Goal: Task Accomplishment & Management: Use online tool/utility

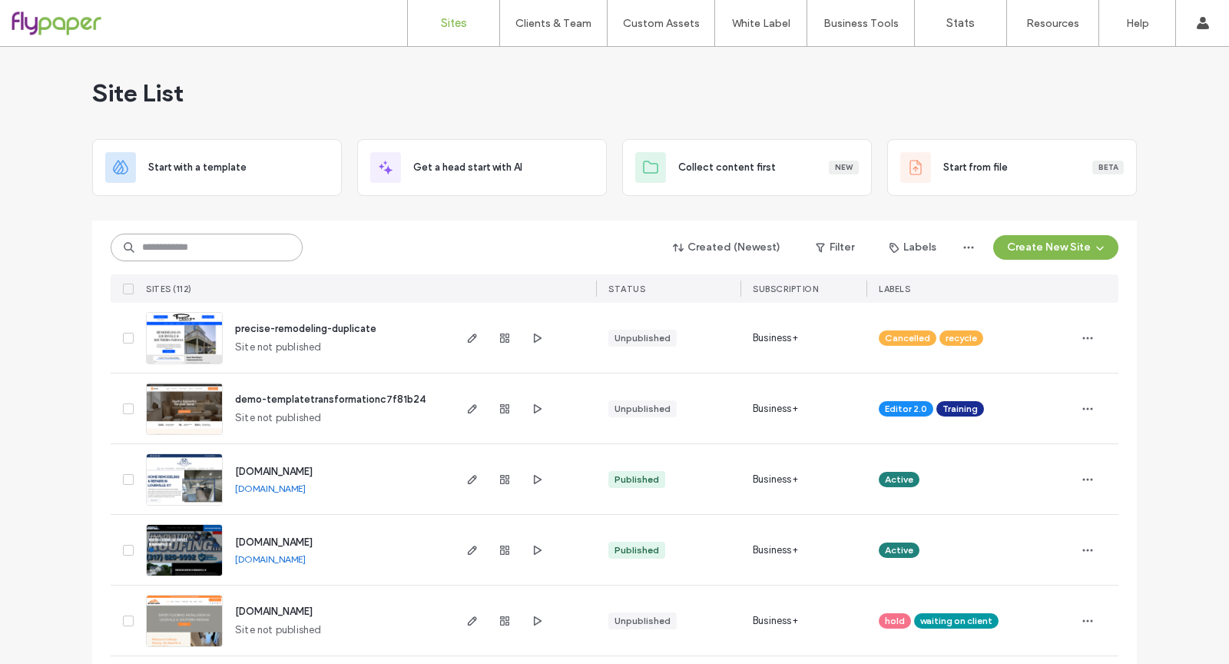
click at [235, 253] on input at bounding box center [207, 247] width 192 height 28
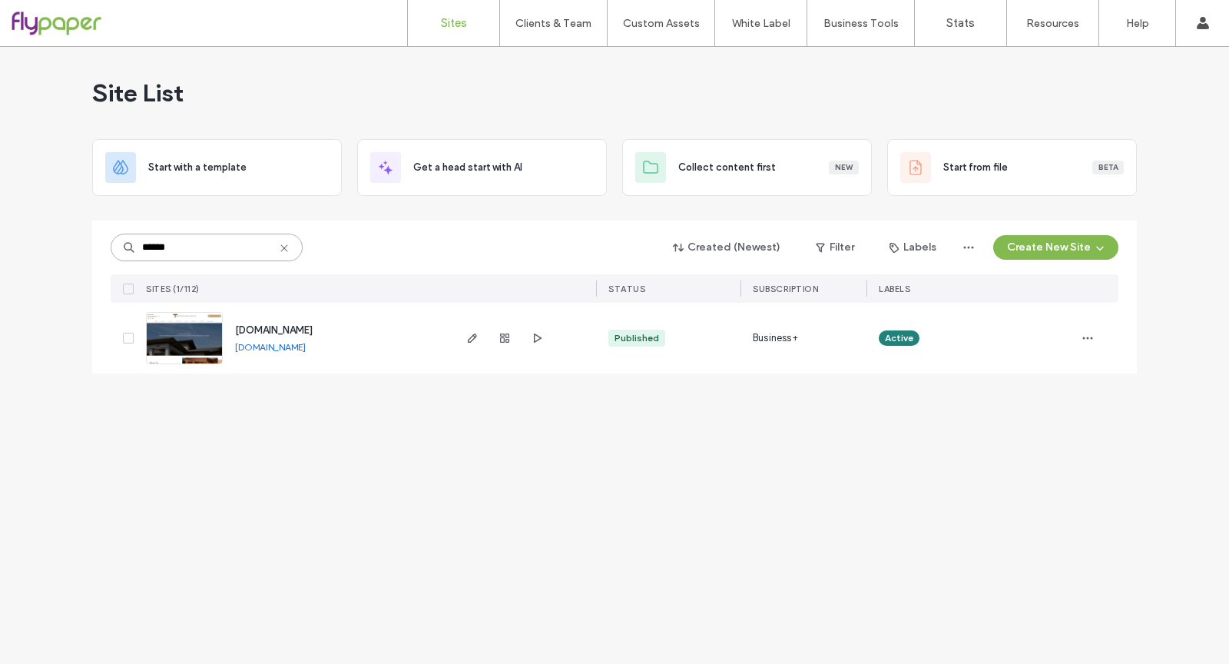
type input "******"
click at [313, 331] on span "[DOMAIN_NAME]" at bounding box center [274, 330] width 78 height 12
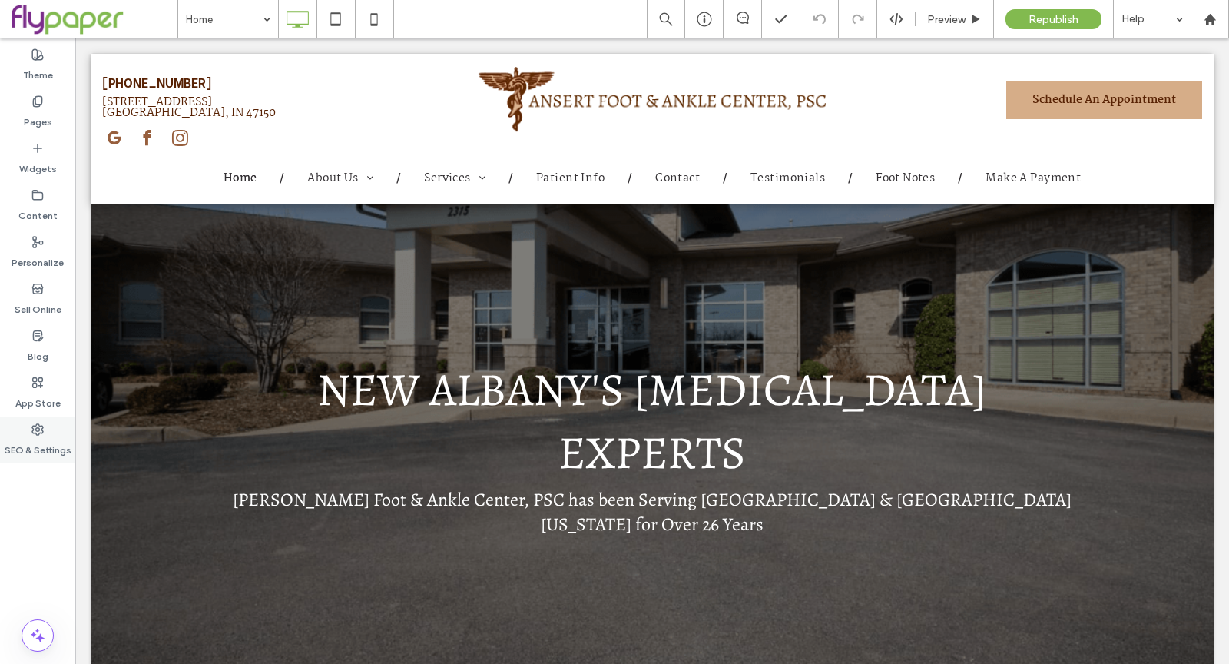
click at [41, 432] on icon at bounding box center [37, 429] width 12 height 12
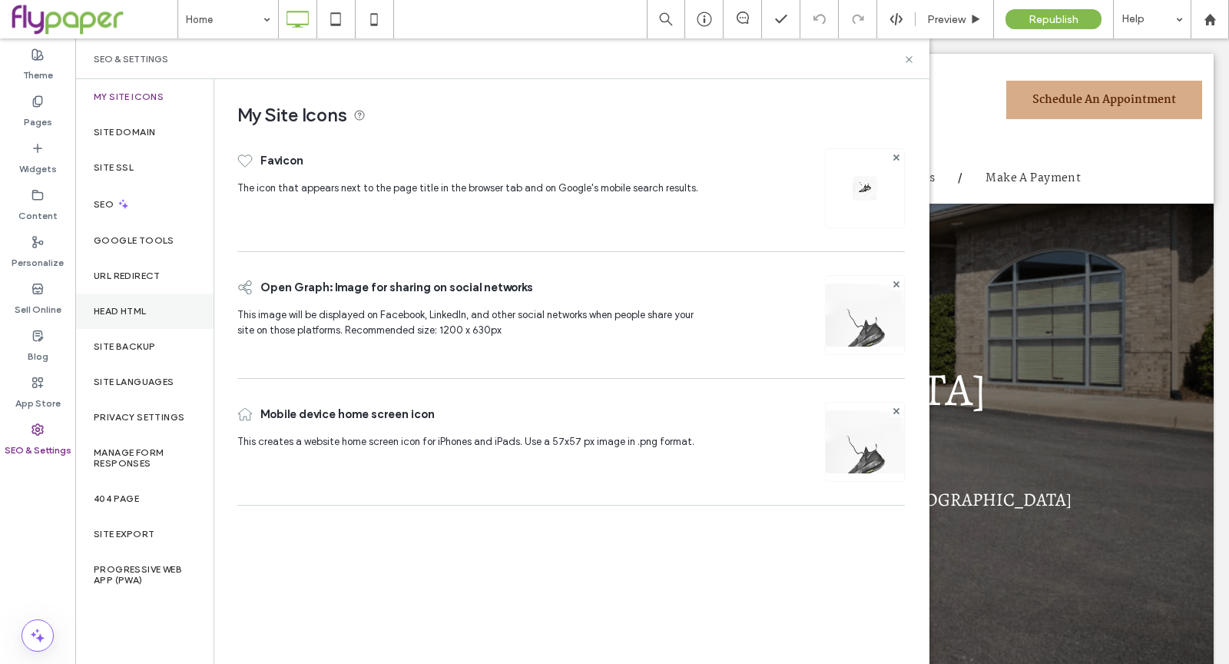
click at [178, 295] on div "Head HTML" at bounding box center [144, 310] width 138 height 35
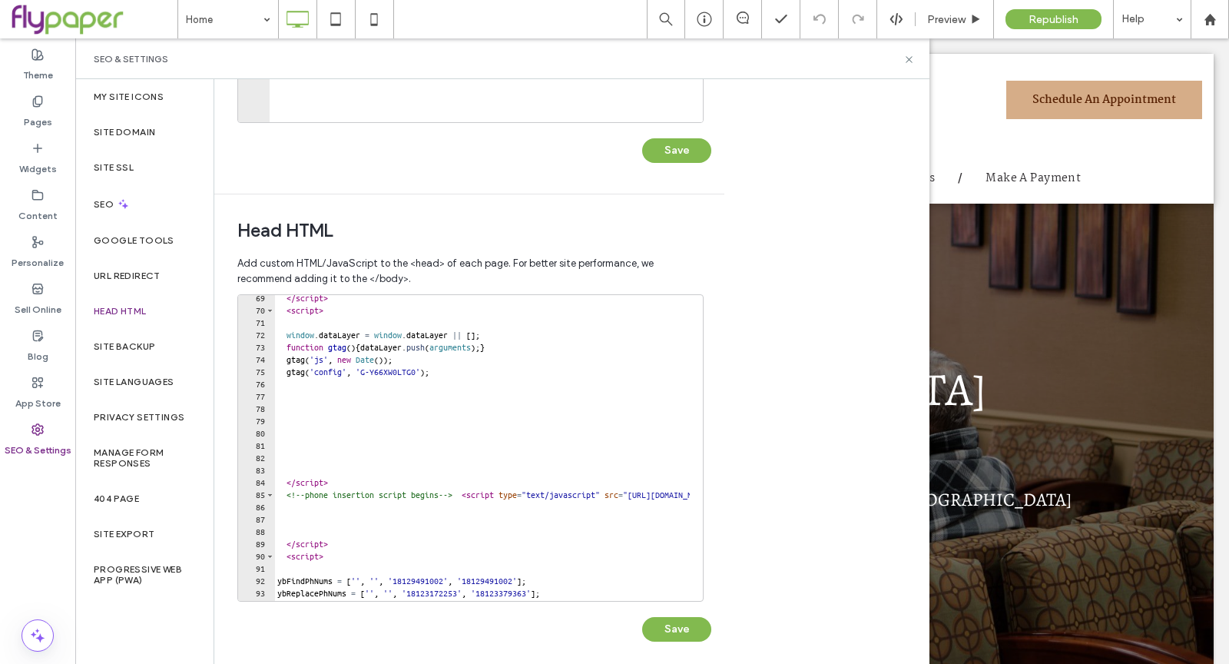
scroll to position [839, 0]
click at [286, 494] on div "</ script > < script > window . dataLayer = window . dataLayer || [ ] ; functio…" at bounding box center [675, 451] width 802 height 318
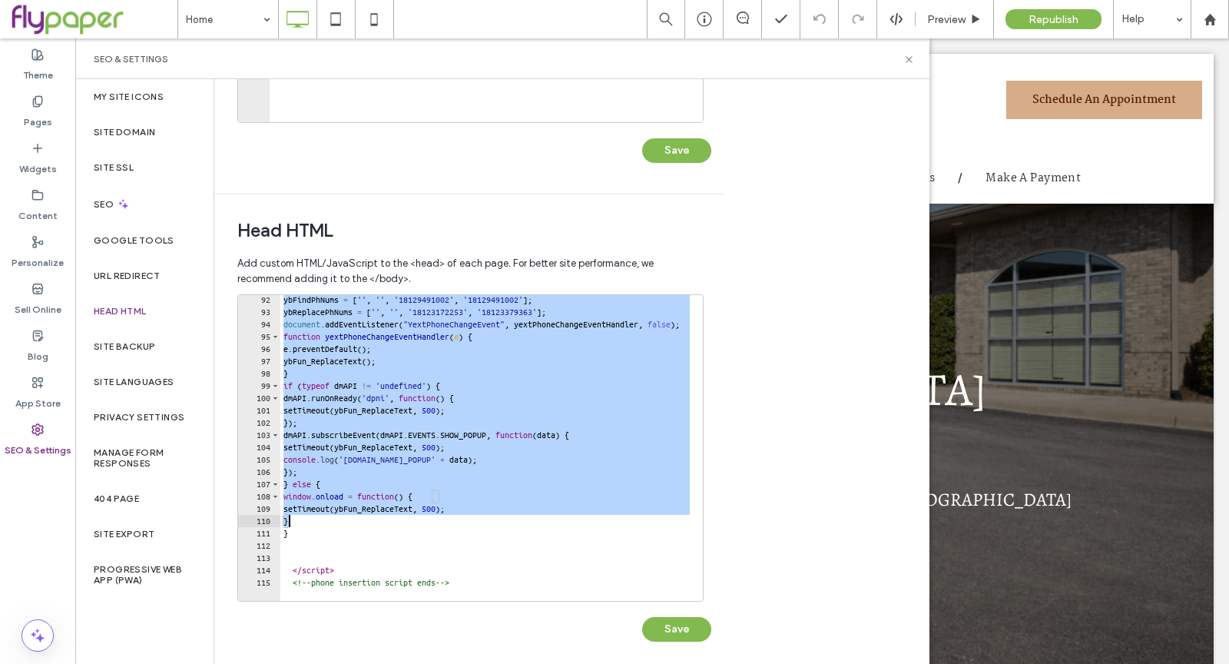
scroll to position [387, 0]
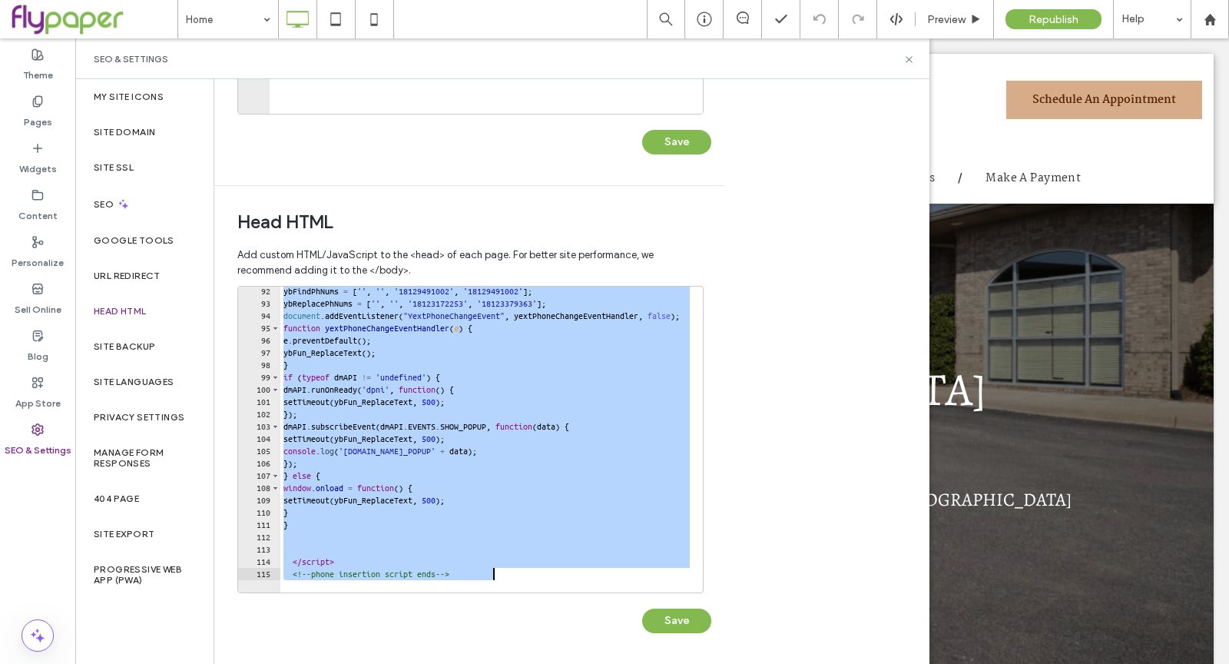
drag, startPoint x: 281, startPoint y: 446, endPoint x: 517, endPoint y: 594, distance: 278.5
click at [517, 594] on div "**********" at bounding box center [474, 467] width 474 height 363
type textarea "**********"
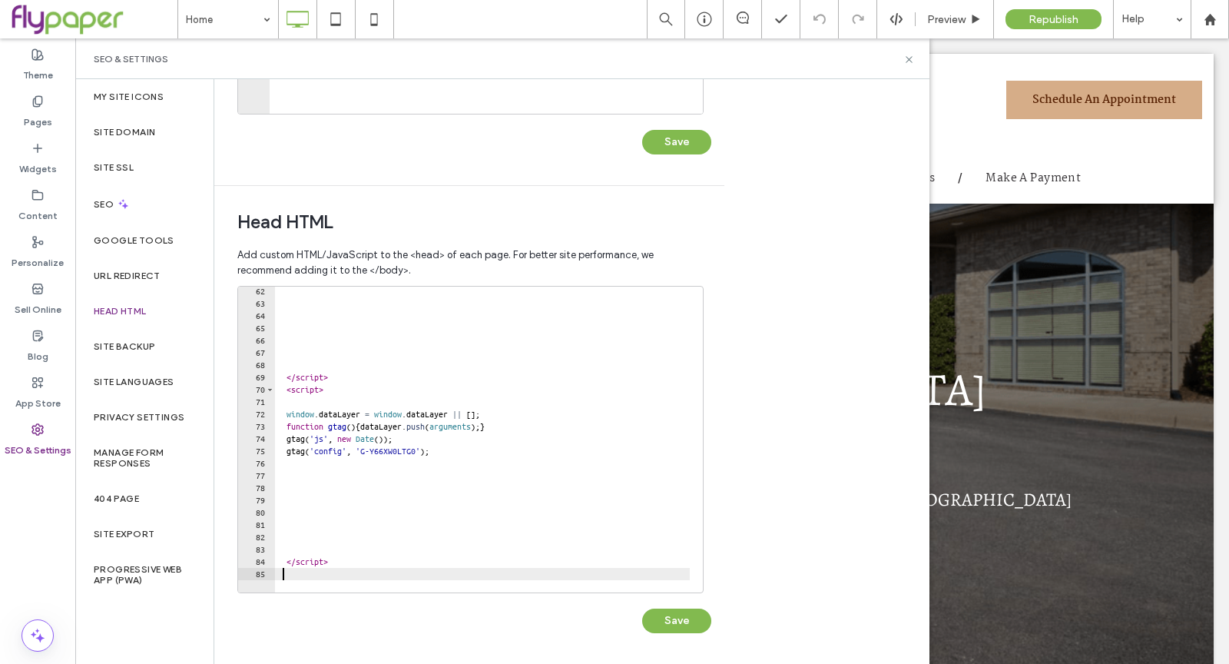
scroll to position [750, 0]
click at [351, 571] on div "</ script > < script > window . dataLayer = window . dataLayer || [ ] ; functio…" at bounding box center [609, 444] width 670 height 318
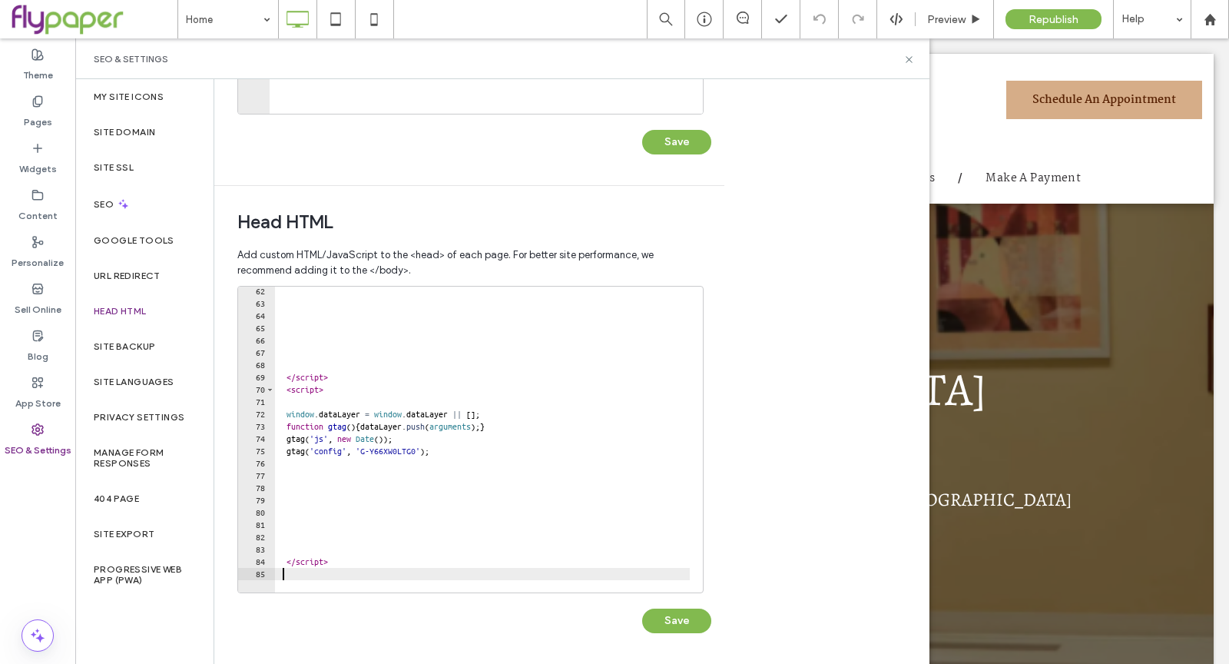
paste textarea "Cursor at row 85"
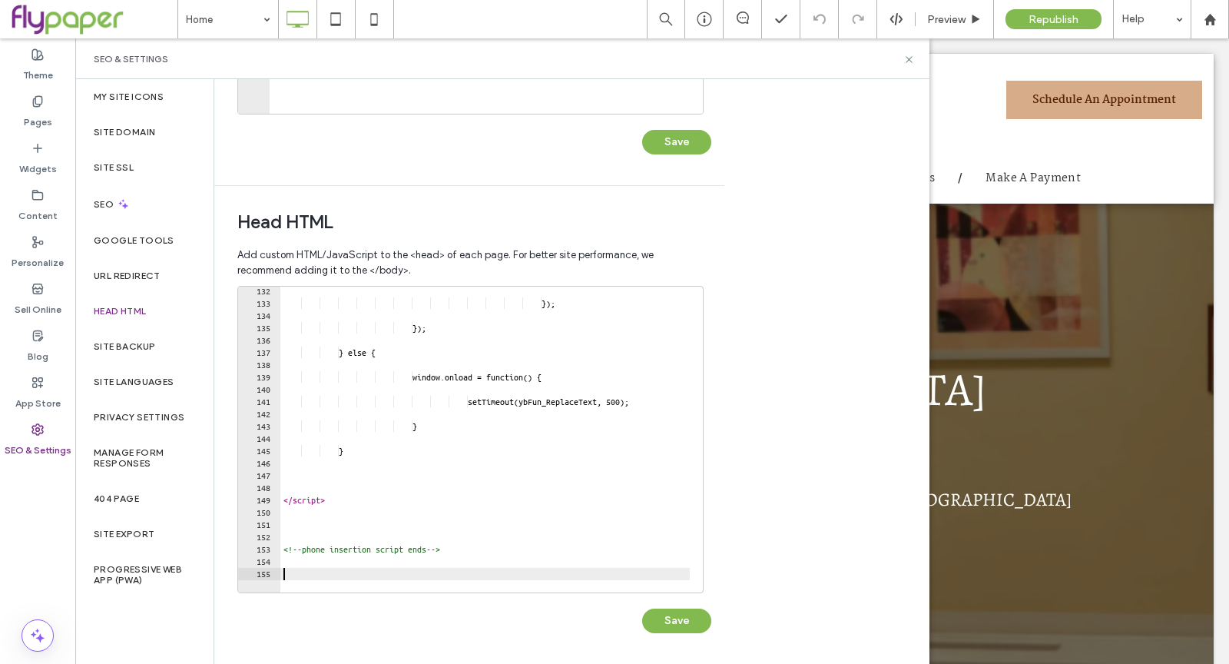
scroll to position [1611, 0]
click at [696, 629] on button "Save" at bounding box center [676, 620] width 69 height 25
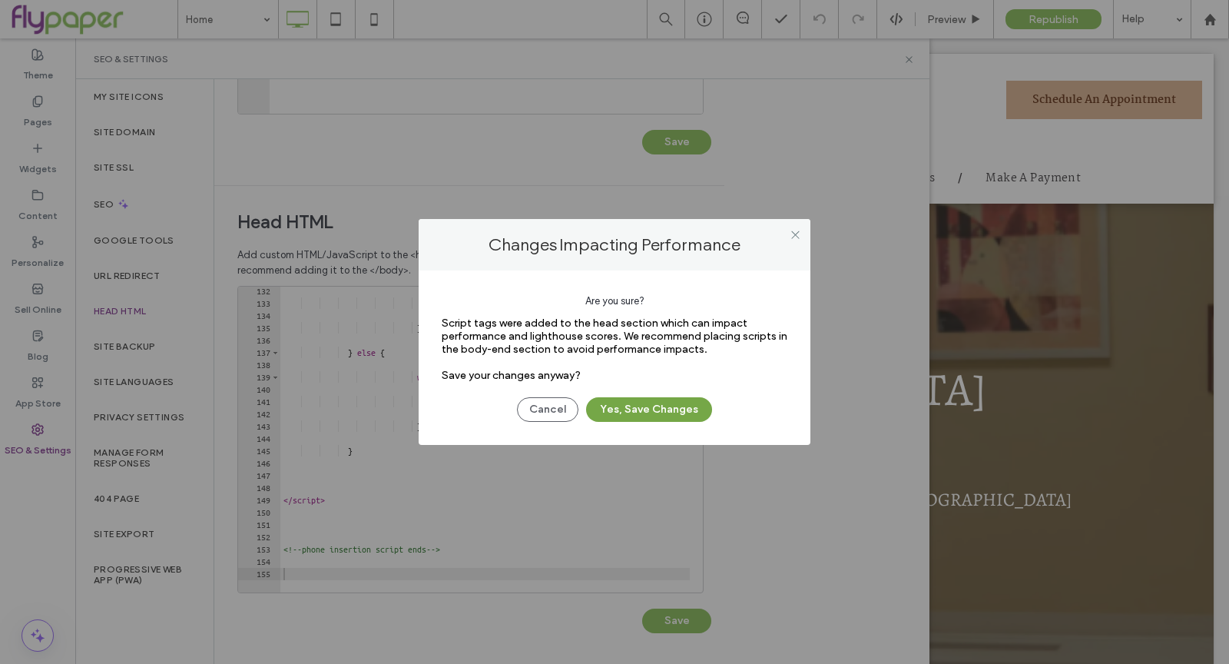
click at [671, 410] on button "Yes, Save Changes" at bounding box center [649, 409] width 126 height 25
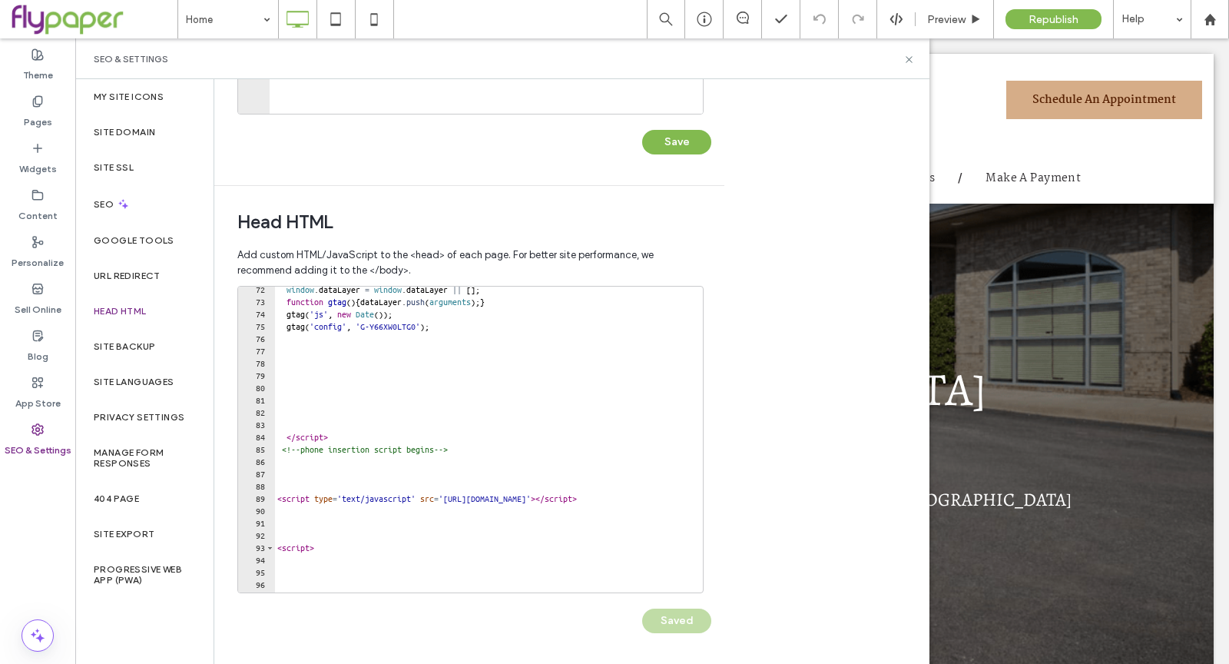
scroll to position [1168, 0]
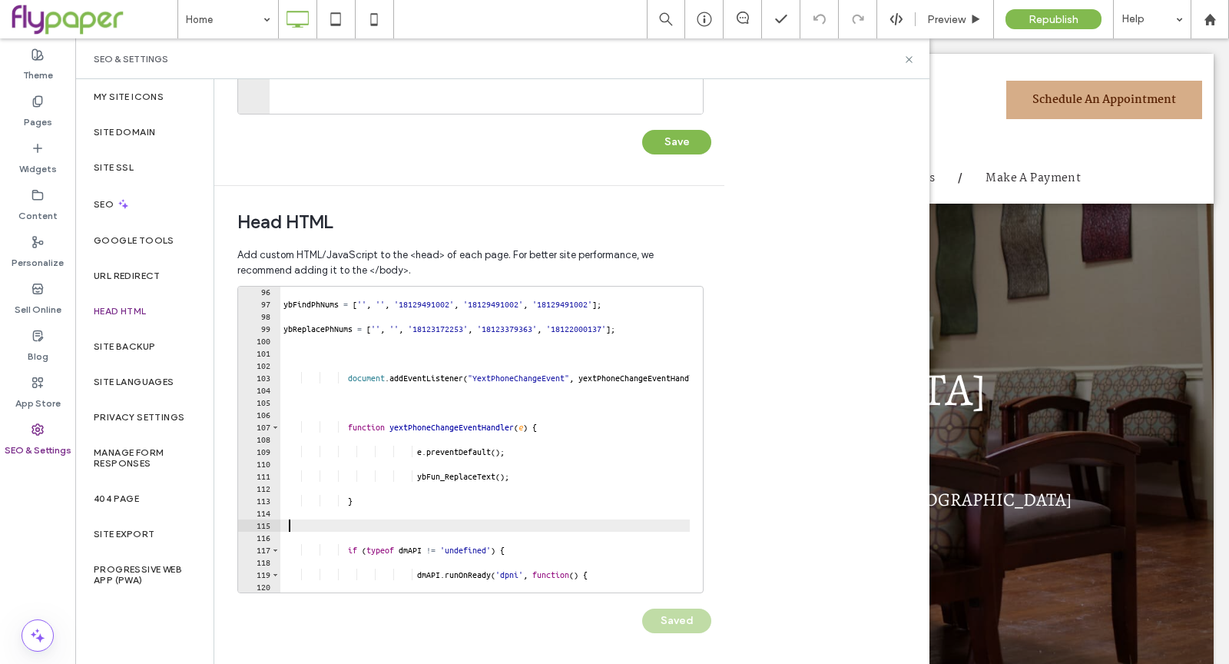
click at [454, 522] on div "ybFindPhNums = [ '' , '' , '18129491002' , '18129491002' , '18129491002' ] ; yb…" at bounding box center [615, 445] width 670 height 318
click at [369, 504] on div "ybFindPhNums = [ '' , '' , '18129491002' , '18129491002' , '18129491002' ] ; yb…" at bounding box center [615, 445] width 670 height 318
type textarea "*"
click at [347, 505] on div "ybFindPhNums = [ '' , '' , '18129491002' , '18129491002' , '18129491002' ] ; yb…" at bounding box center [615, 445] width 670 height 318
click at [748, 516] on div "Body end HTML Enter your own custom HTML/​JavaScript to be added just before th…" at bounding box center [571, 371] width 715 height 585
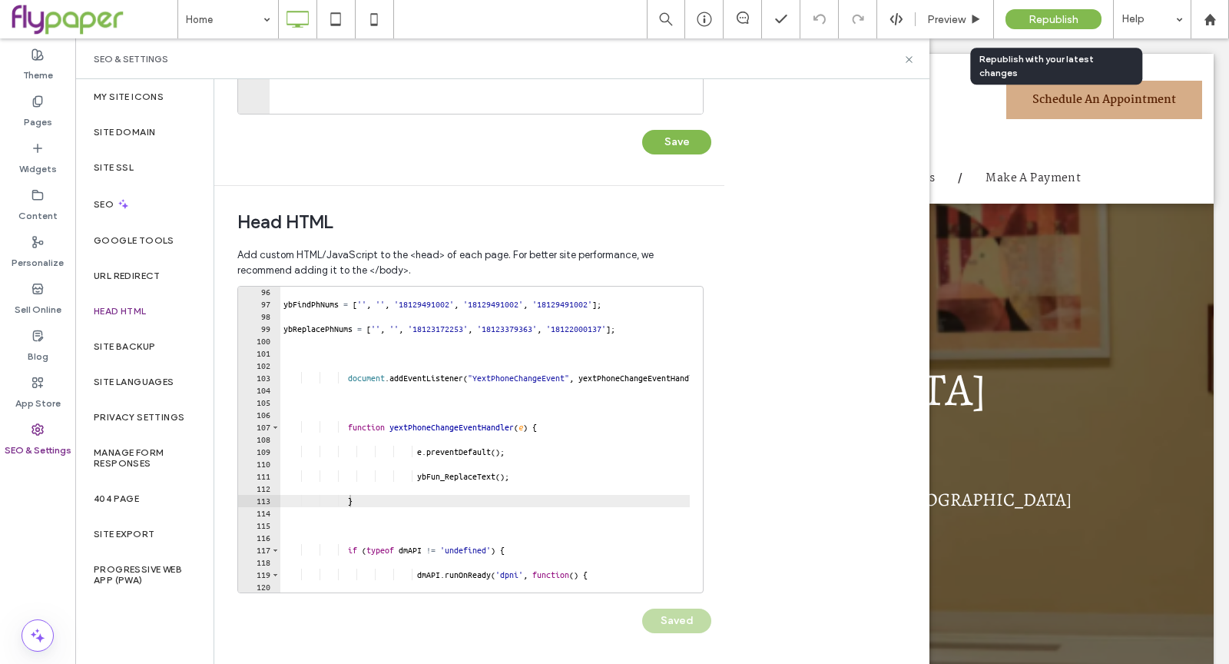
click at [1049, 14] on span "Republish" at bounding box center [1053, 19] width 50 height 13
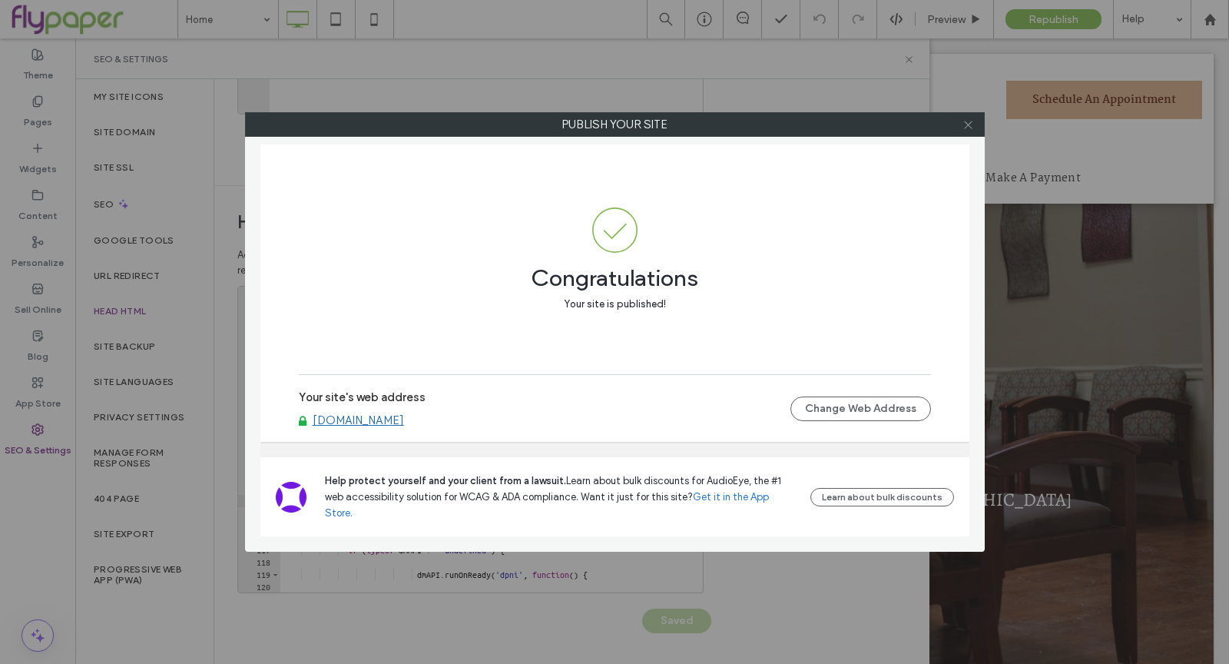
click at [967, 125] on icon at bounding box center [968, 125] width 12 height 12
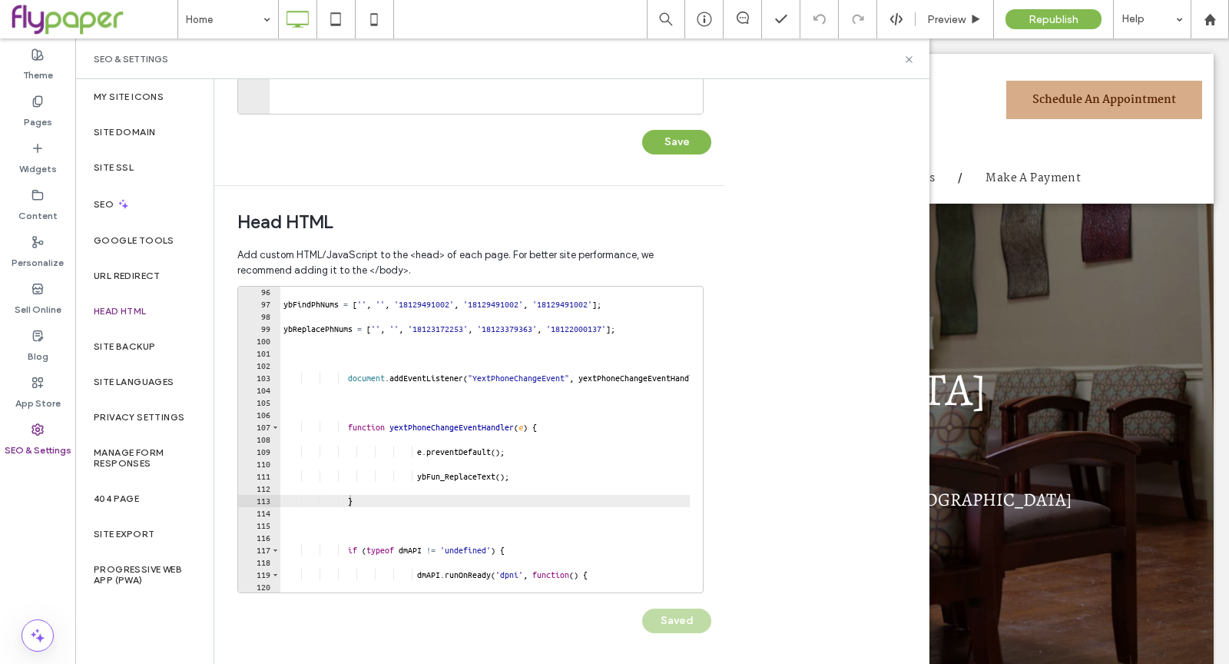
click at [967, 125] on icon at bounding box center [968, 125] width 12 height 12
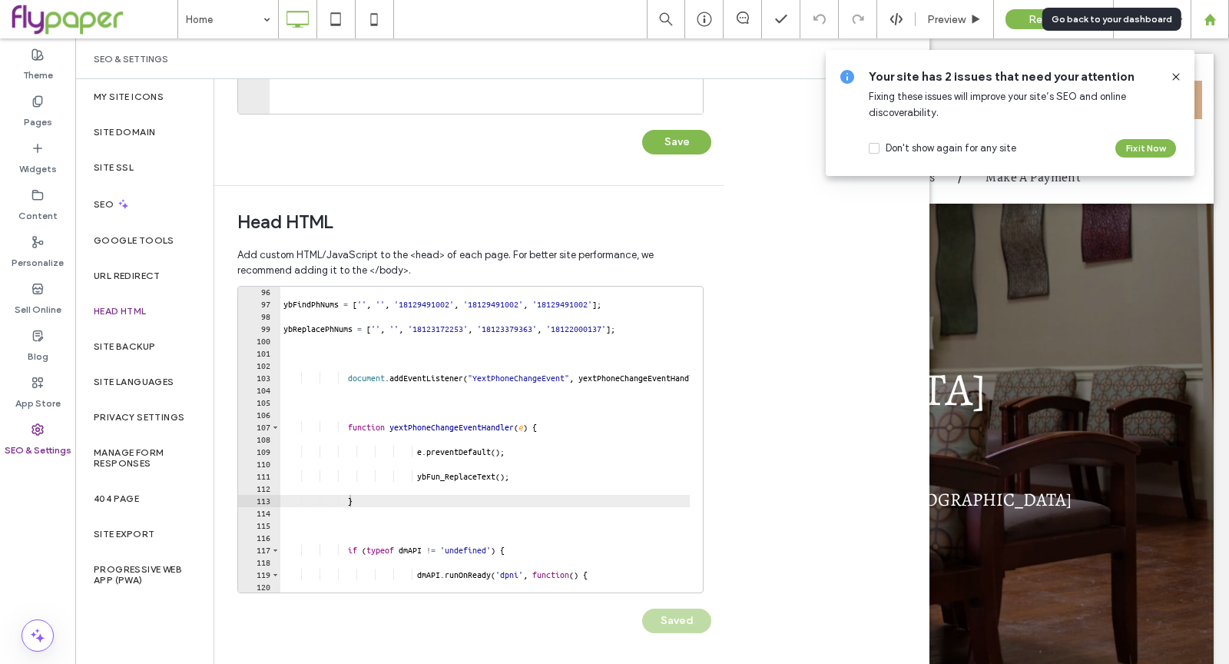
click at [1214, 21] on icon at bounding box center [1210, 19] width 13 height 13
